Goal: Task Accomplishment & Management: Manage account settings

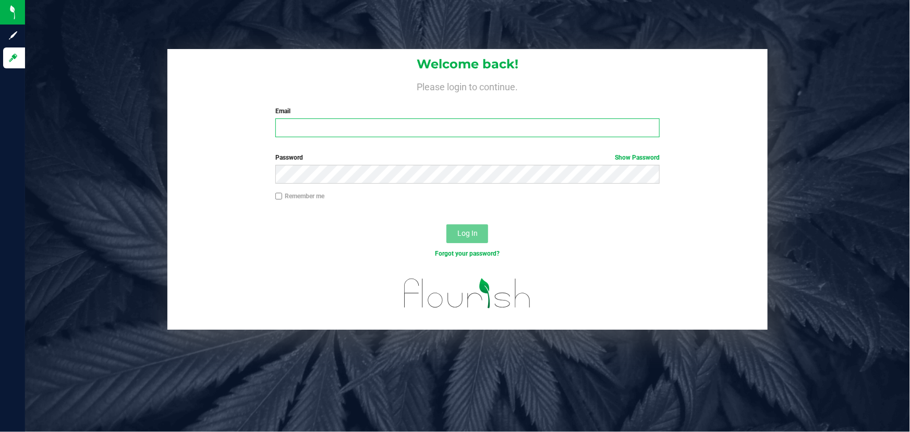
type input "[PERSON_NAME][EMAIL_ADDRESS][DOMAIN_NAME]"
click at [292, 266] on div "Forgot your password?" at bounding box center [467, 261] width 600 height 15
click at [458, 242] on button "Log In" at bounding box center [467, 233] width 42 height 19
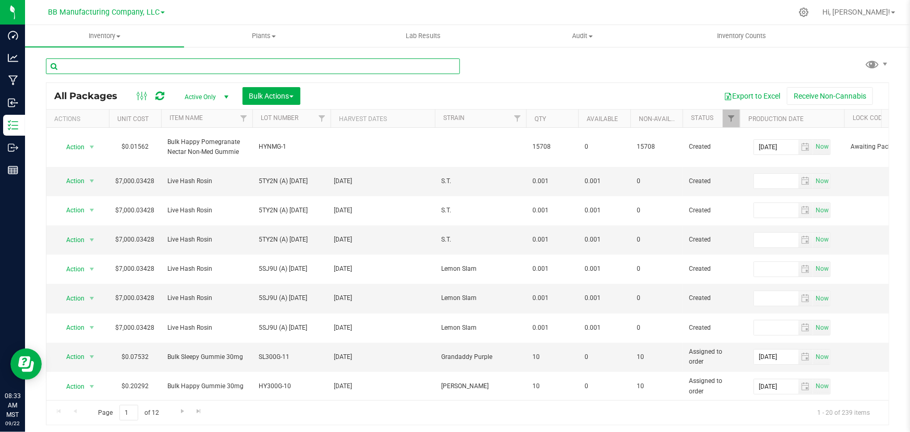
click at [232, 65] on input "text" at bounding box center [253, 66] width 414 height 16
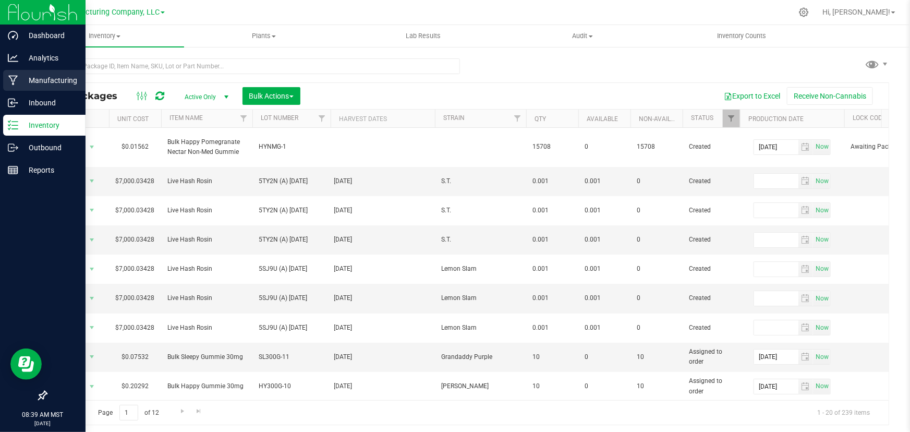
click at [18, 79] on p "Manufacturing" at bounding box center [49, 80] width 63 height 13
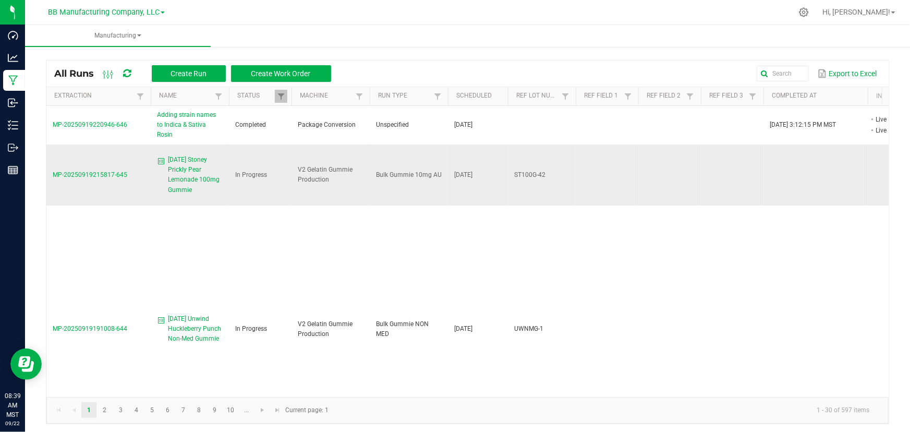
click at [99, 171] on span "MP-20250919215817-645" at bounding box center [90, 174] width 75 height 7
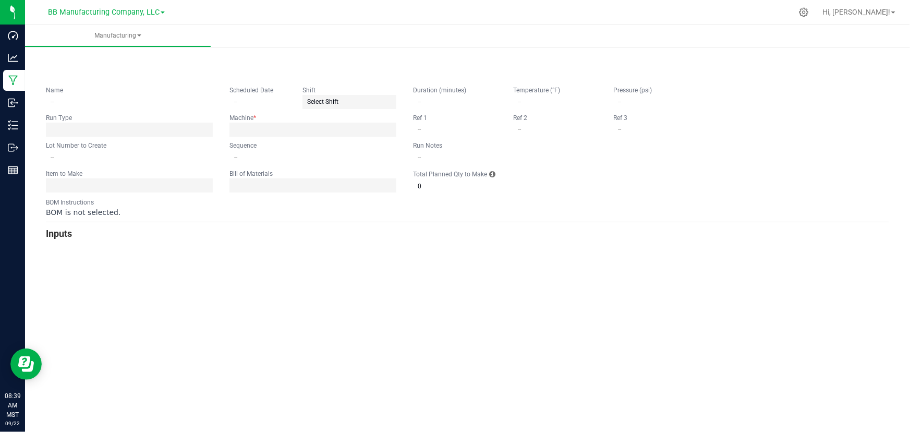
type input "[DATE] Stoney Prickly Pear Lemonade 100mg Gummie"
type input "[DATE]"
type input "ST100G-42"
type input "0"
type input "15"
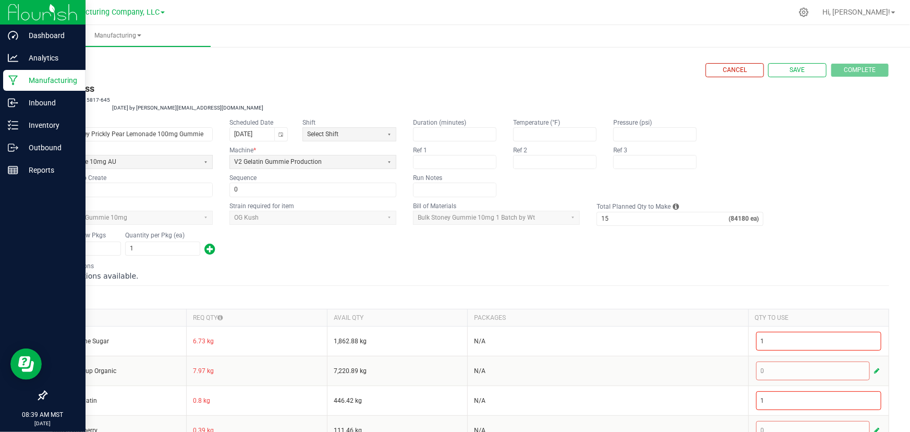
click at [37, 78] on p "Manufacturing" at bounding box center [49, 80] width 63 height 13
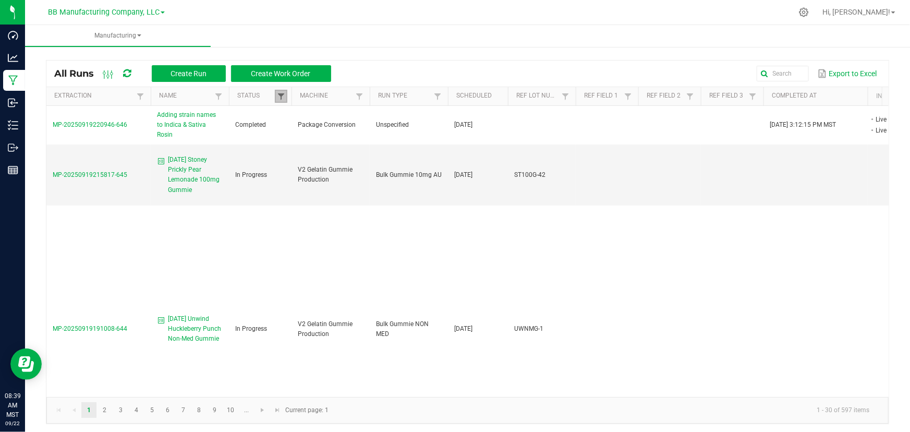
click at [284, 94] on span at bounding box center [281, 96] width 8 height 8
click at [291, 155] on li "Completed" at bounding box center [332, 154] width 101 height 14
checkbox input "false"
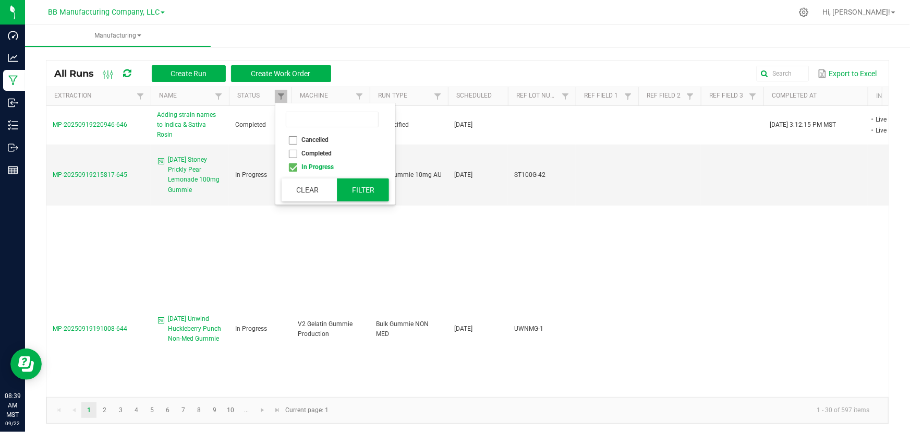
click at [349, 192] on button "Filter" at bounding box center [363, 189] width 52 height 23
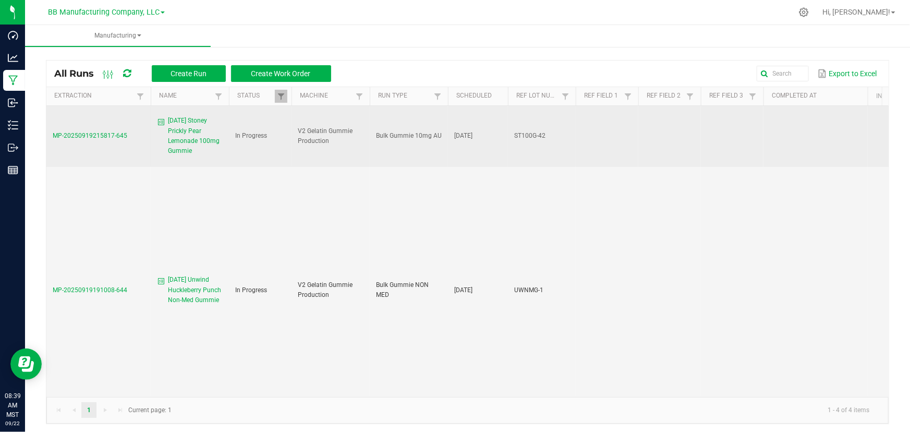
click at [99, 132] on span "MP-20250919215817-645" at bounding box center [90, 135] width 75 height 7
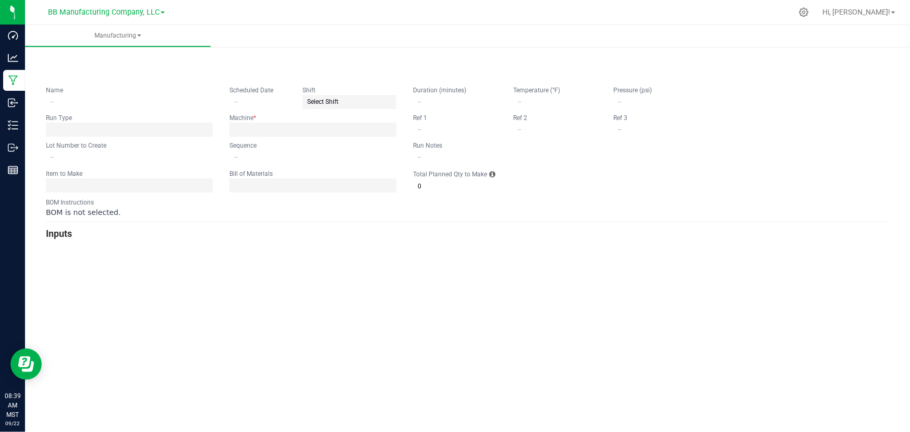
type input "[DATE] Stoney Prickly Pear Lemonade 100mg Gummie"
type input "[DATE]"
type input "ST100G-42"
type input "0"
type input "15"
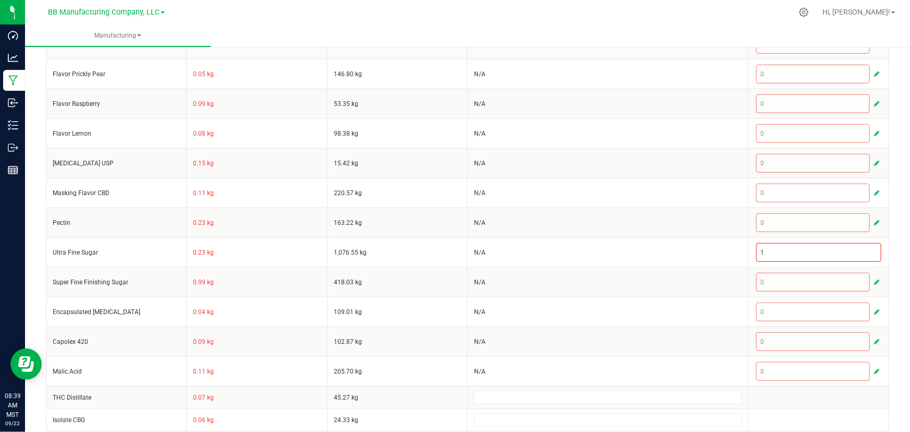
scroll to position [453, 0]
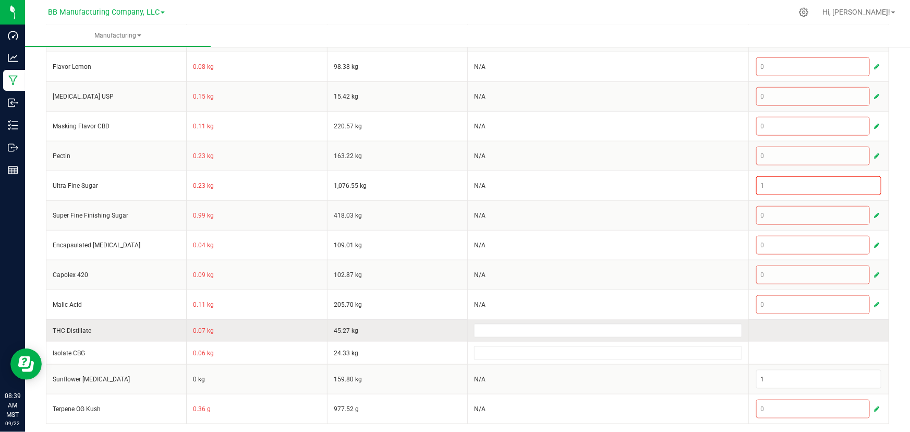
click at [535, 336] on td at bounding box center [608, 330] width 281 height 22
click at [535, 327] on input at bounding box center [607, 330] width 267 height 13
click at [400, 323] on td "45.27 kg" at bounding box center [397, 330] width 140 height 22
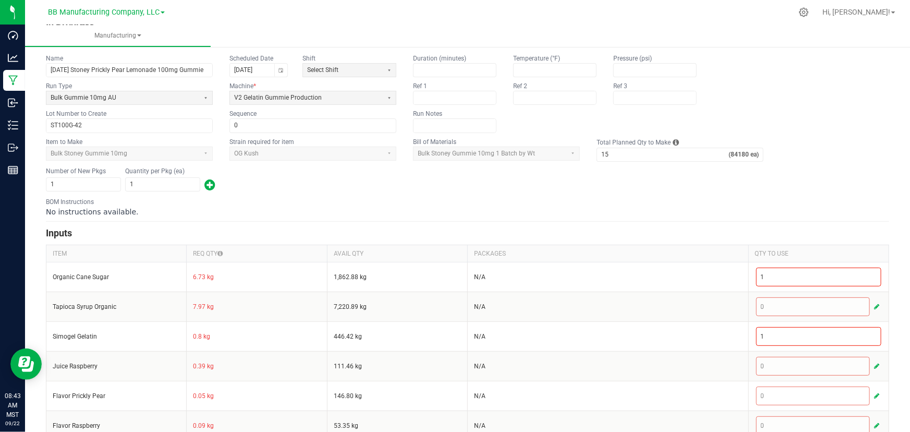
scroll to position [0, 0]
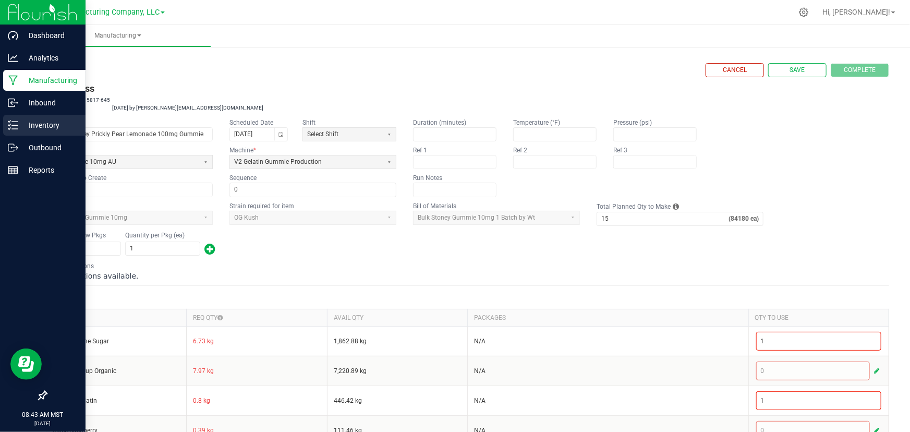
click at [31, 124] on p "Inventory" at bounding box center [49, 125] width 63 height 13
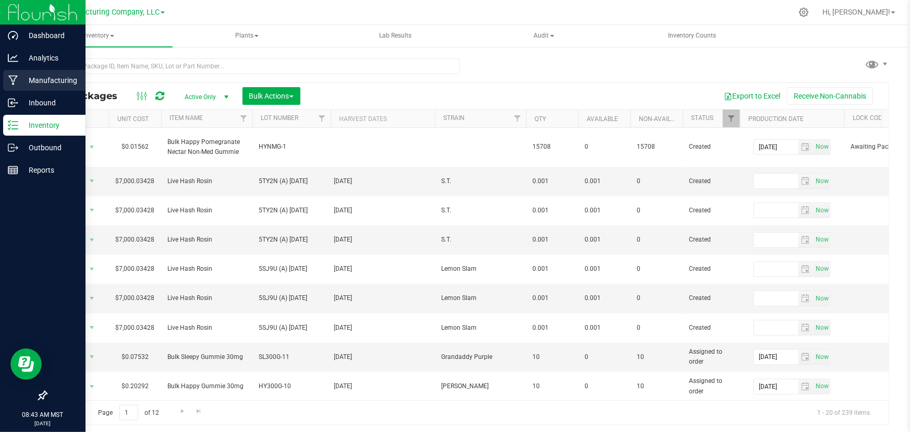
click at [42, 78] on p "Manufacturing" at bounding box center [49, 80] width 63 height 13
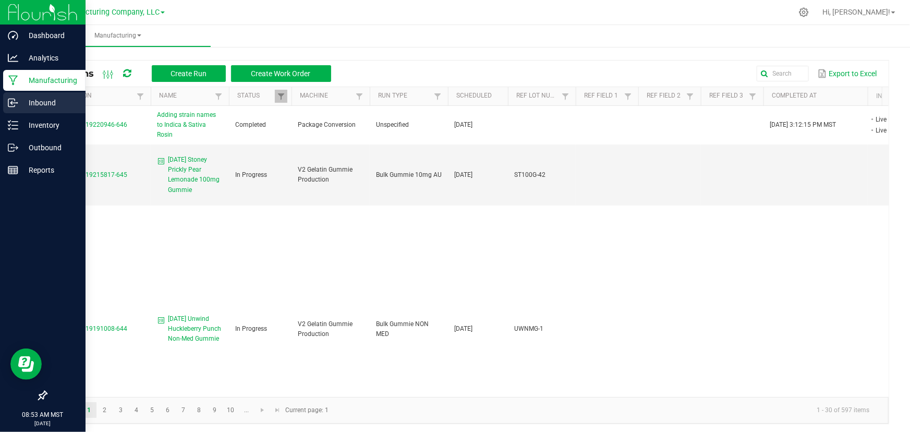
click at [10, 104] on icon at bounding box center [13, 103] width 10 height 10
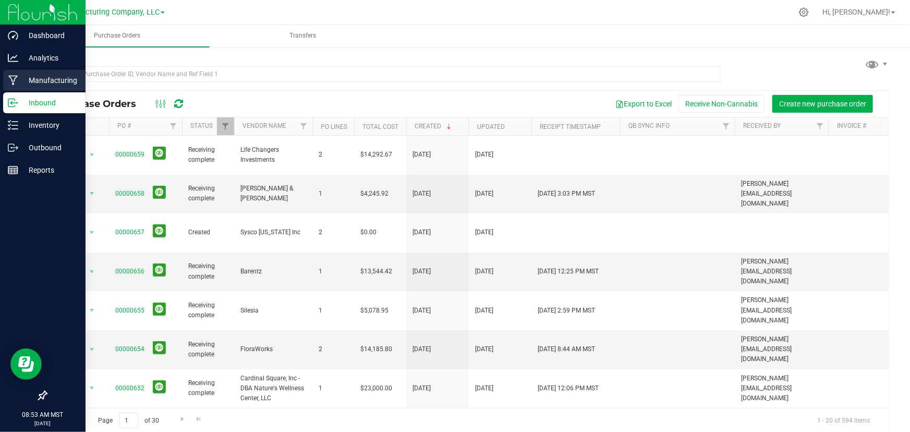
click at [35, 78] on p "Manufacturing" at bounding box center [49, 80] width 63 height 13
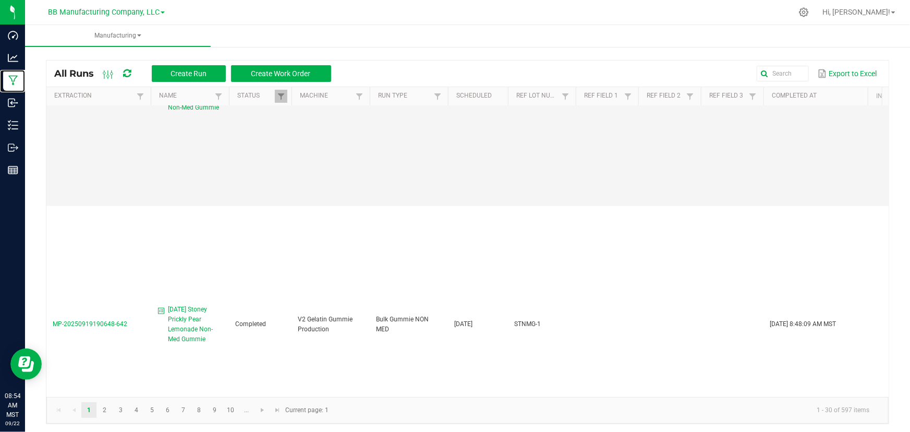
scroll to position [442, 0]
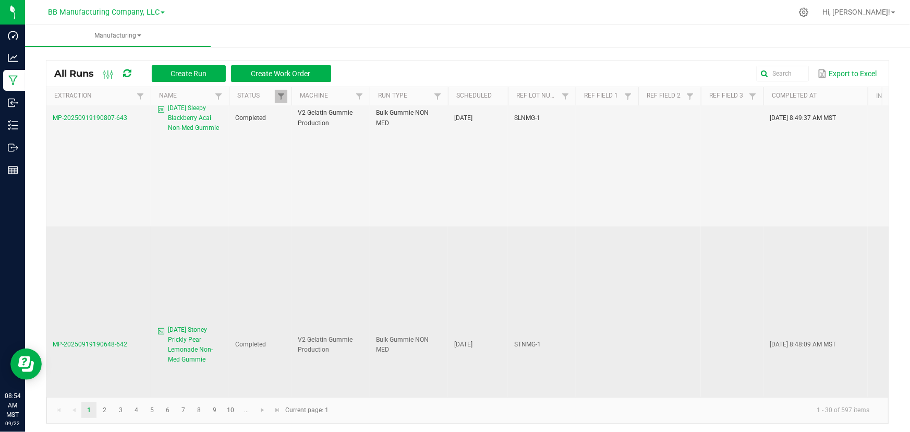
click at [95, 340] on span "MP-20250919190648-642" at bounding box center [90, 343] width 75 height 7
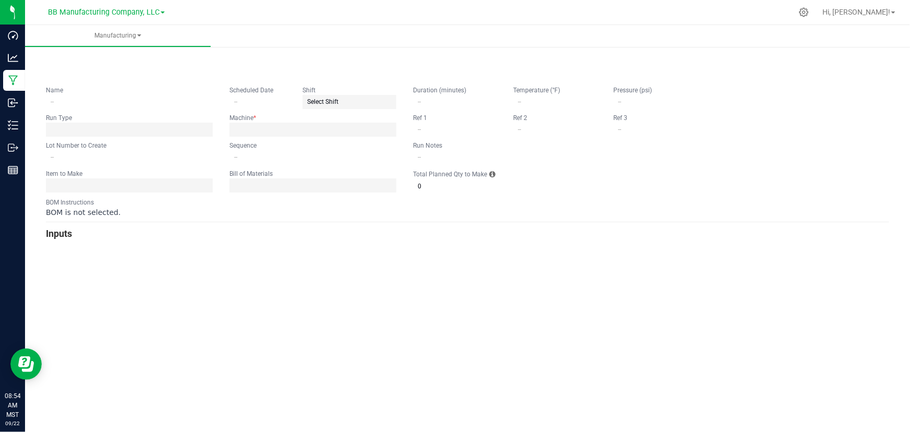
type input "[DATE] Stoney Prickly Pear Lemonade Non-Med Gummie"
type input "[DATE]"
type input "STNMG-1"
type input "0"
type input "3"
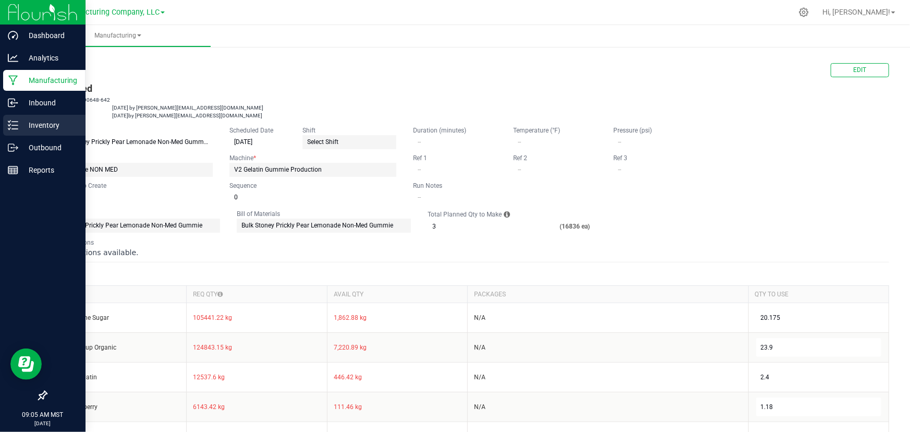
click at [42, 129] on p "Inventory" at bounding box center [49, 125] width 63 height 13
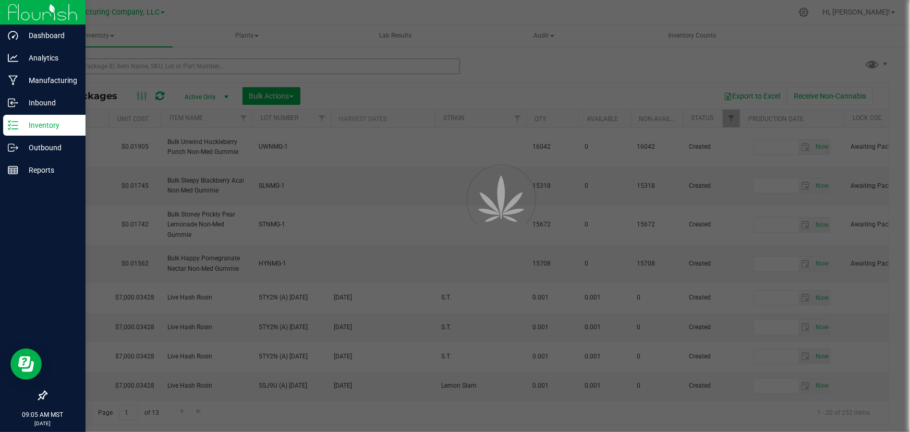
type input "[DATE]"
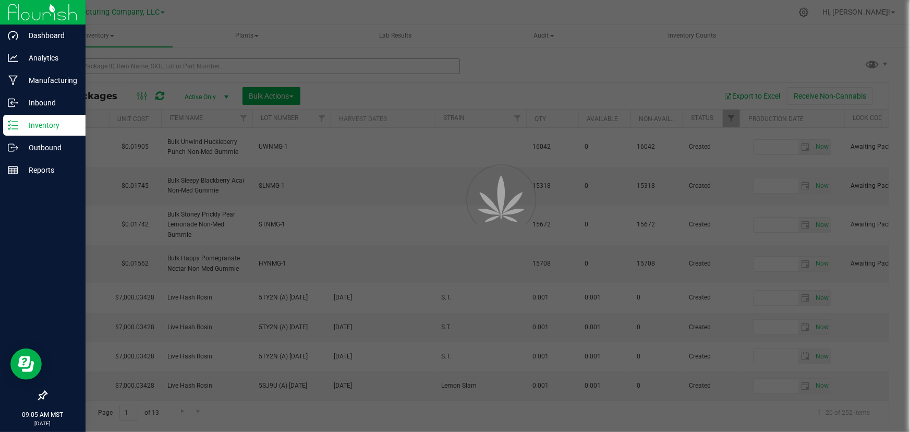
type input "[DATE]"
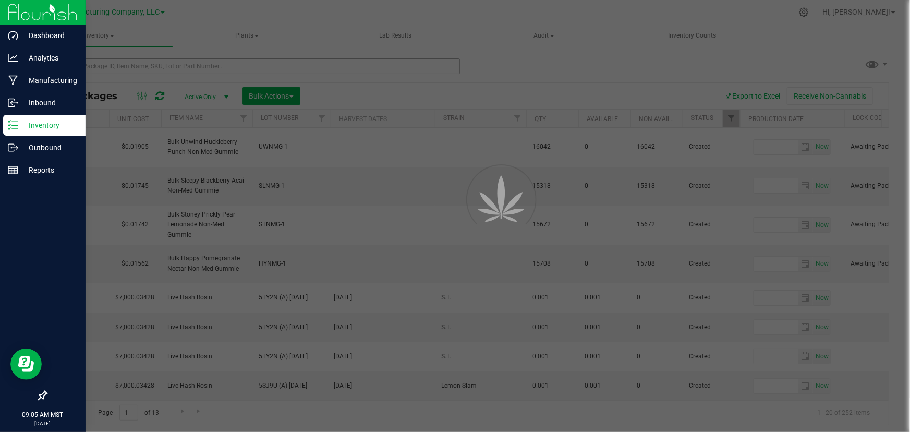
type input "[DATE]"
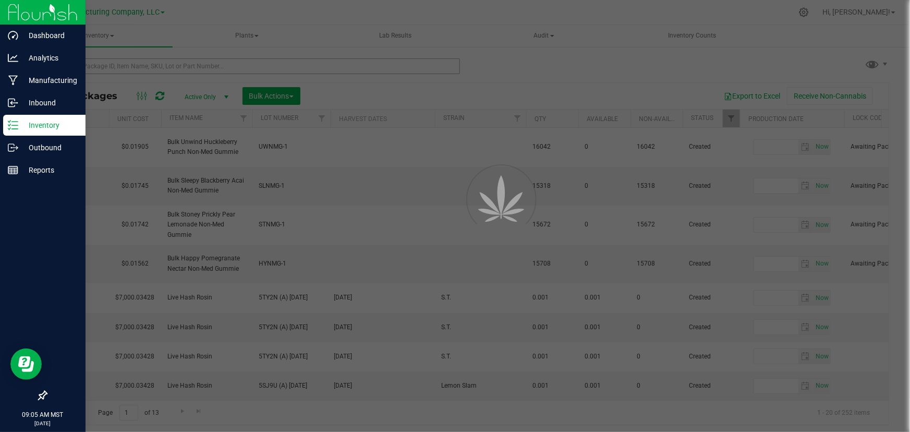
type input "[DATE]"
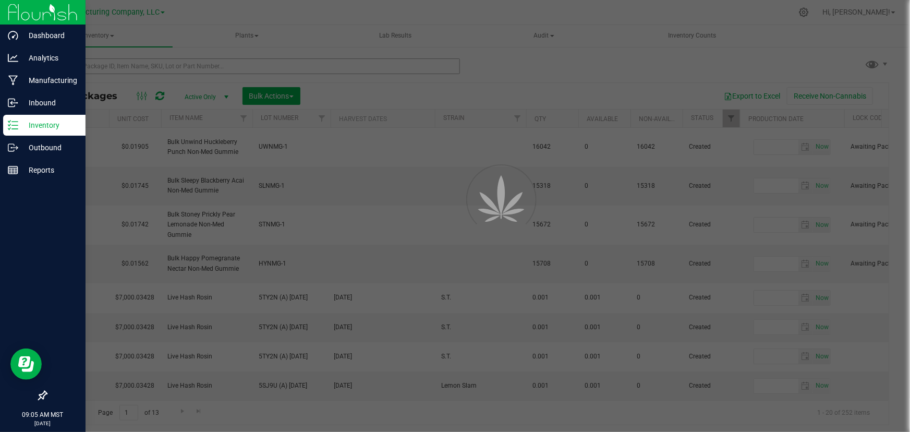
type input "[DATE]"
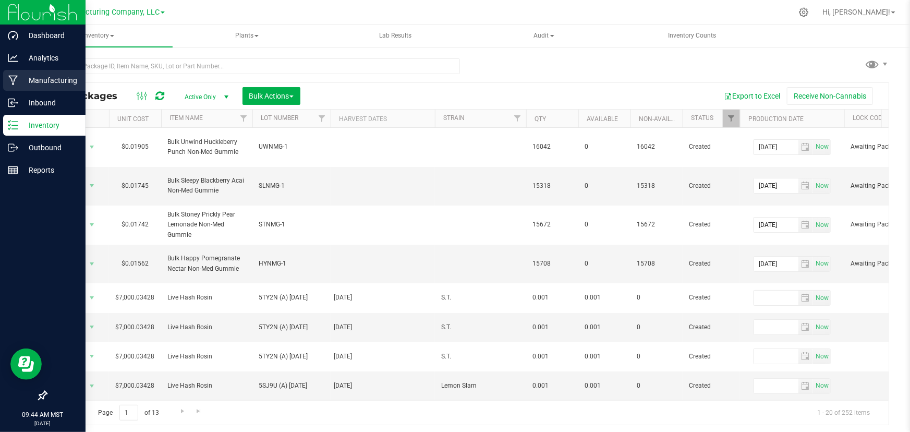
click at [17, 71] on div "Manufacturing" at bounding box center [44, 80] width 82 height 21
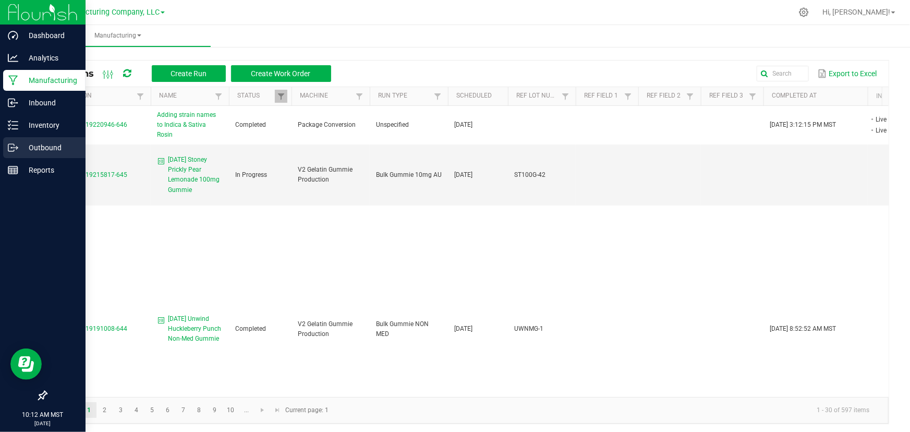
click at [32, 141] on p "Outbound" at bounding box center [49, 147] width 63 height 13
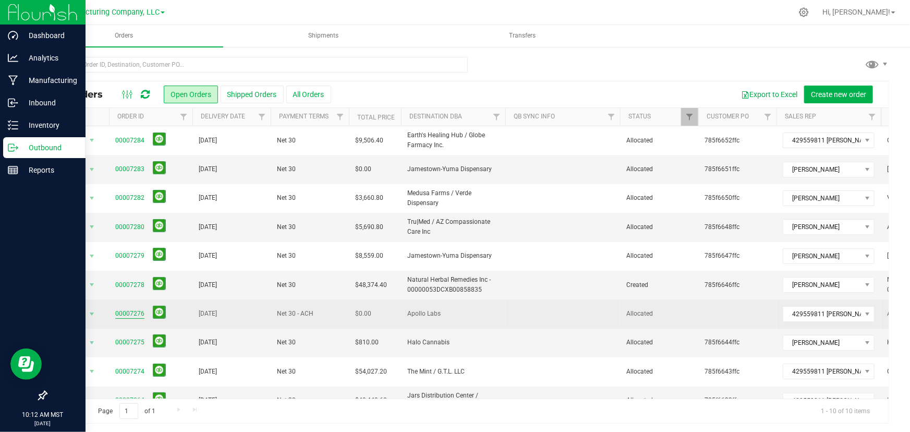
click at [124, 312] on link "00007276" at bounding box center [129, 314] width 29 height 10
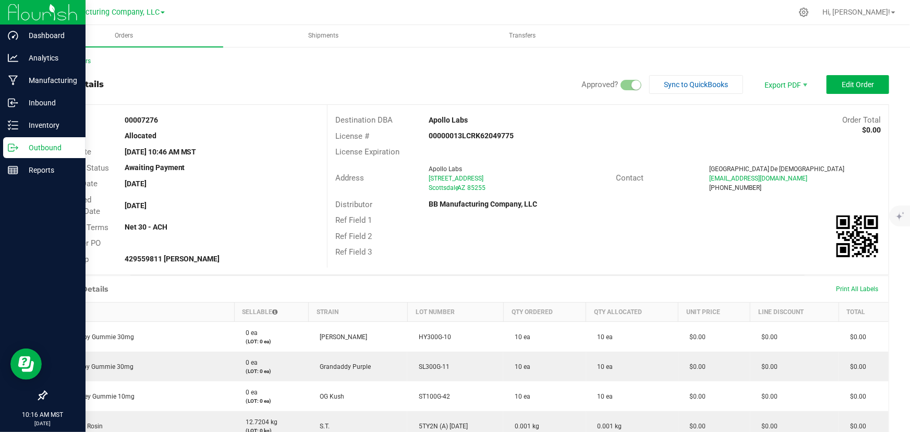
click at [347, 72] on div "Back to Orders Order details Approved? Sync to QuickBooks Export PDF Edit Order…" at bounding box center [467, 408] width 843 height 704
click at [29, 120] on p "Inventory" at bounding box center [49, 125] width 63 height 13
